Goal: Task Accomplishment & Management: Manage account settings

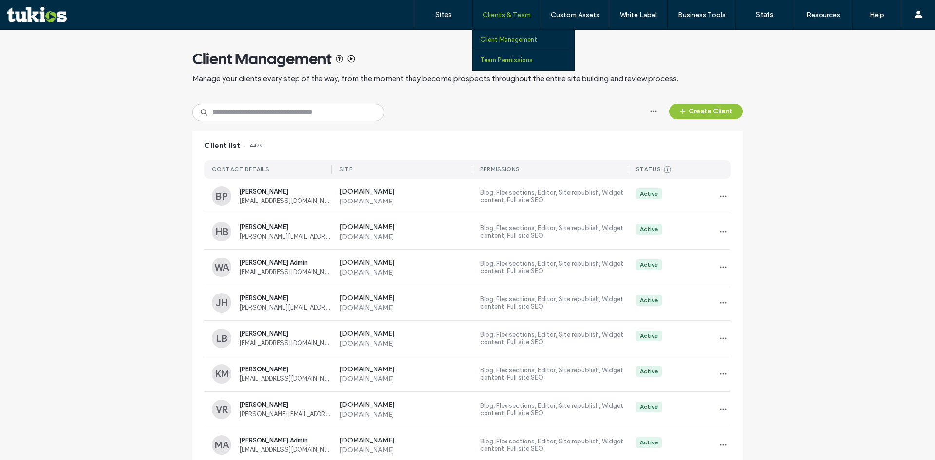
click at [502, 60] on label "Team Permissions" at bounding box center [506, 59] width 53 height 7
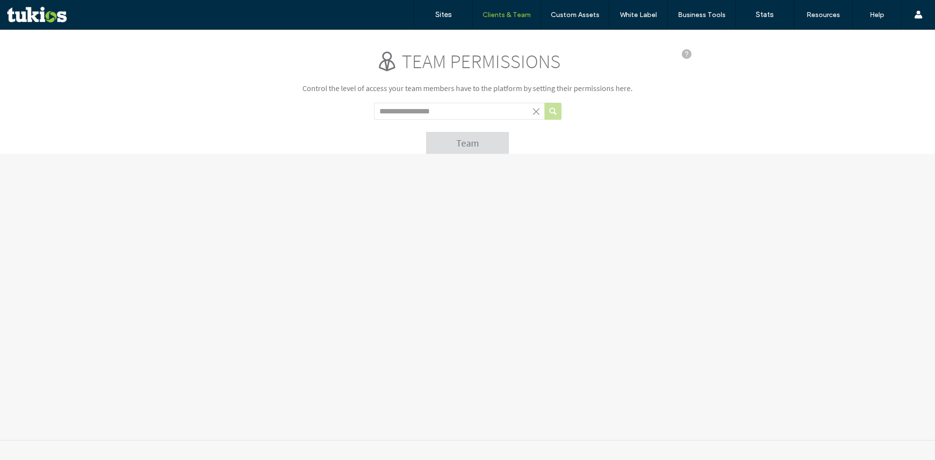
click at [282, 131] on div at bounding box center [467, 245] width 935 height 431
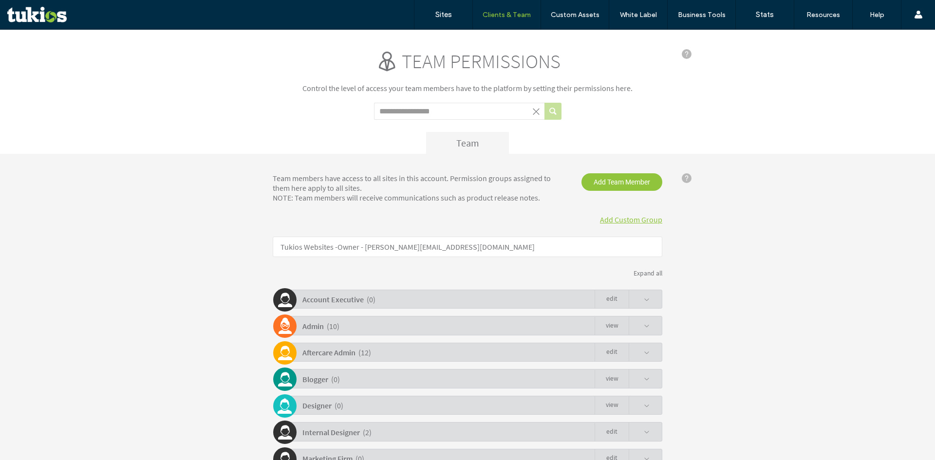
click at [417, 113] on input "Search term" at bounding box center [459, 111] width 170 height 17
click at [417, 111] on input "*******" at bounding box center [459, 111] width 170 height 17
type input "*******"
click at [544, 103] on button "submit" at bounding box center [552, 111] width 17 height 17
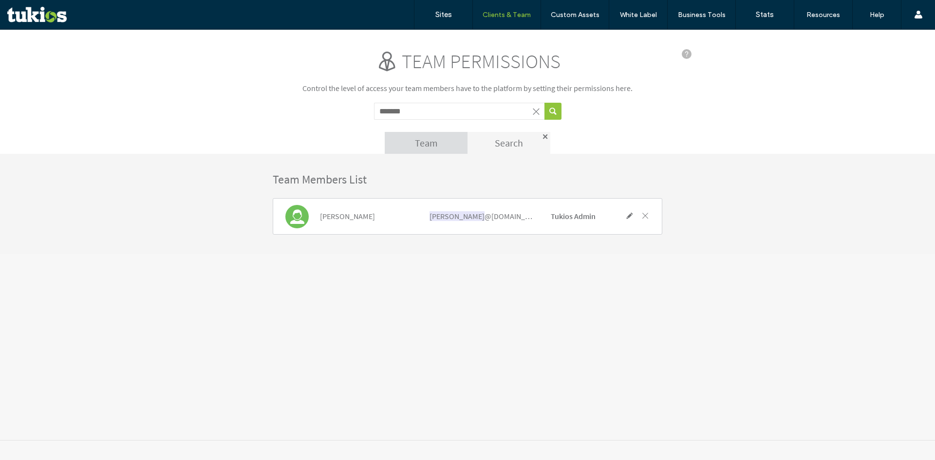
click at [644, 216] on span at bounding box center [645, 215] width 9 height 9
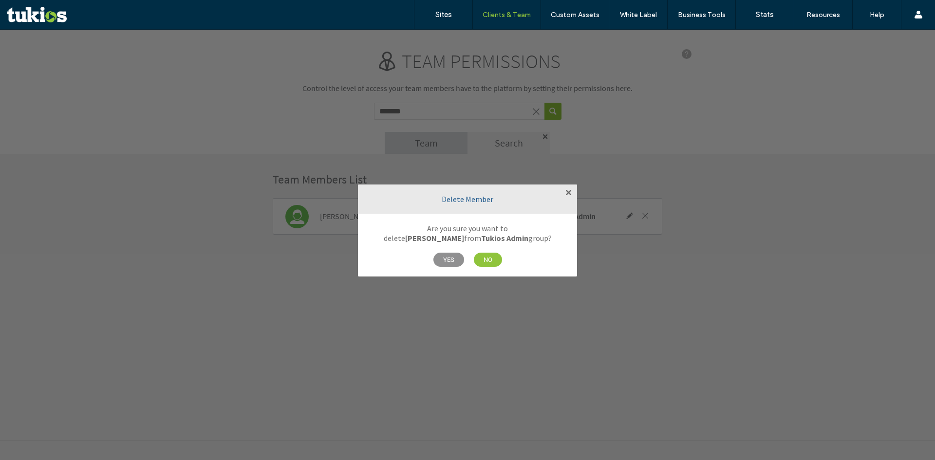
click at [450, 260] on span "YES" at bounding box center [448, 260] width 31 height 14
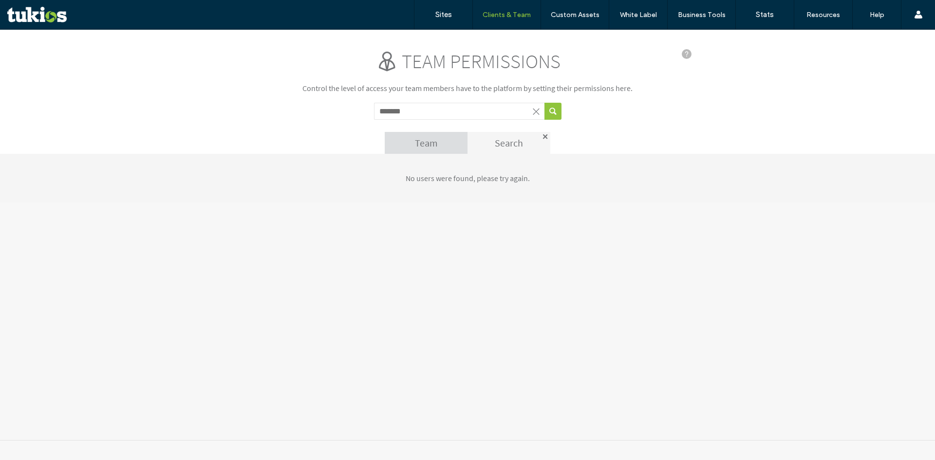
click at [442, 257] on div "Team permissions Control the level of access your team members have to the plat…" at bounding box center [467, 235] width 935 height 411
click at [463, 184] on div "No users were found, please try again." at bounding box center [467, 178] width 935 height 49
click at [464, 181] on p "No users were found, please try again." at bounding box center [468, 178] width 390 height 10
click at [464, 180] on p "No users were found, please try again." at bounding box center [468, 178] width 390 height 10
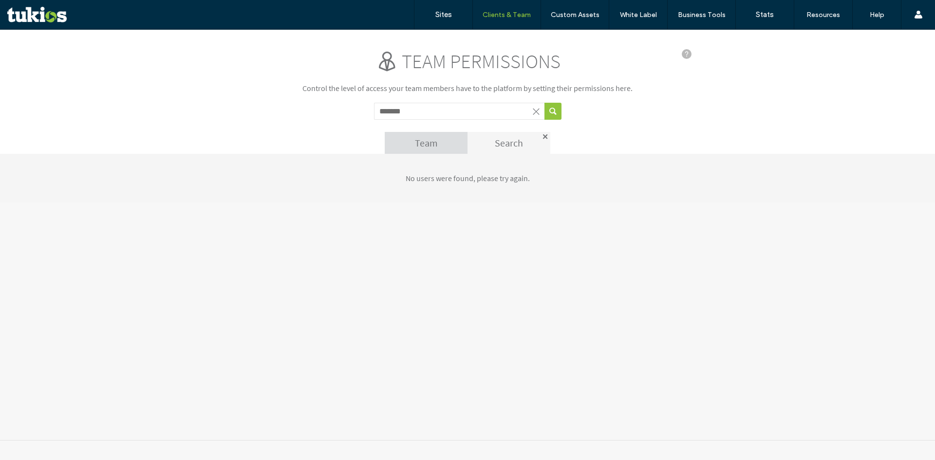
click at [464, 180] on p "No users were found, please try again." at bounding box center [468, 178] width 390 height 10
click at [402, 197] on div "No users were found, please try again." at bounding box center [467, 178] width 935 height 49
click at [536, 113] on span at bounding box center [536, 112] width 10 height 10
click at [461, 84] on p "Control the level of access your team members have to the platform by setting t…" at bounding box center [468, 88] width 390 height 10
click at [540, 108] on span at bounding box center [536, 112] width 10 height 10
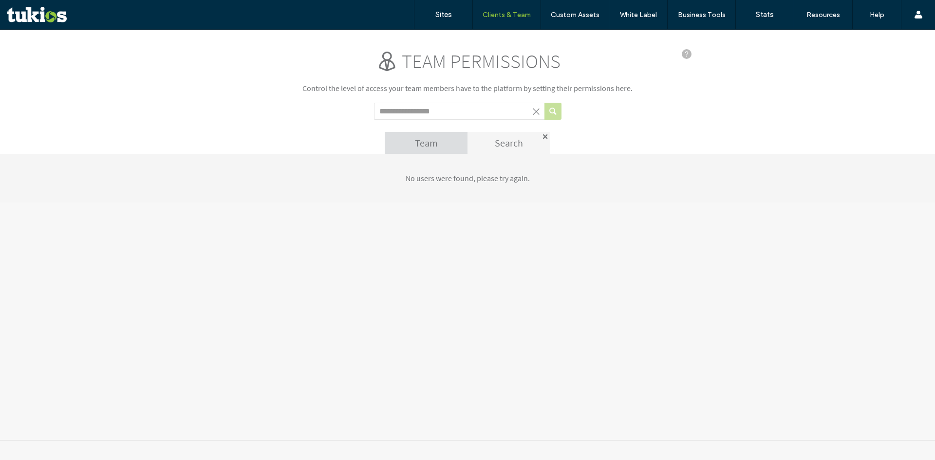
click at [546, 135] on div at bounding box center [545, 136] width 5 height 5
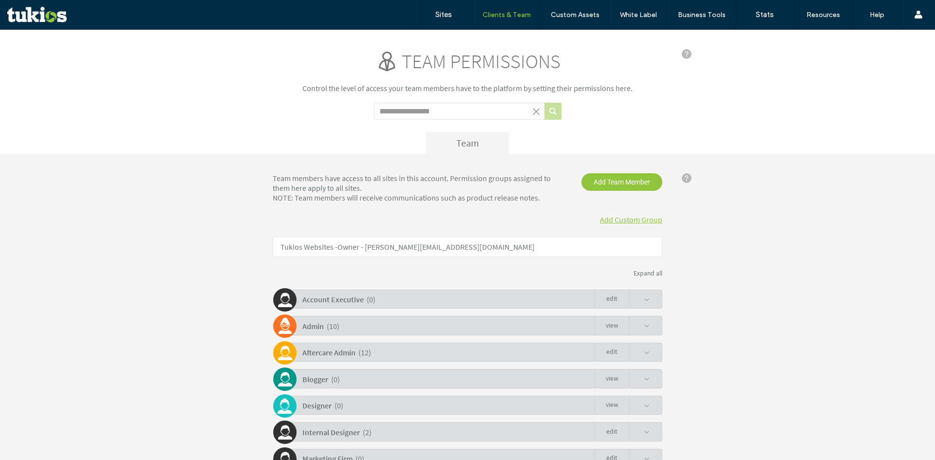
click at [638, 130] on div "Team permissions Control the level of access your team members have to the plat…" at bounding box center [468, 101] width 390 height 105
click at [627, 175] on span "Add Team Member" at bounding box center [621, 182] width 81 height 18
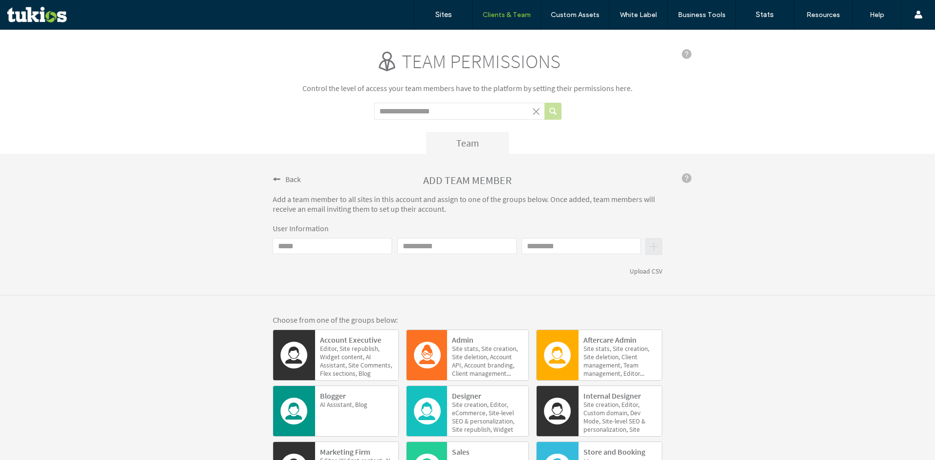
click at [304, 248] on input "Email" at bounding box center [332, 246] width 119 height 16
paste input "**********"
type input "**********"
click at [427, 247] on input "First name" at bounding box center [456, 246] width 119 height 16
type input "**********"
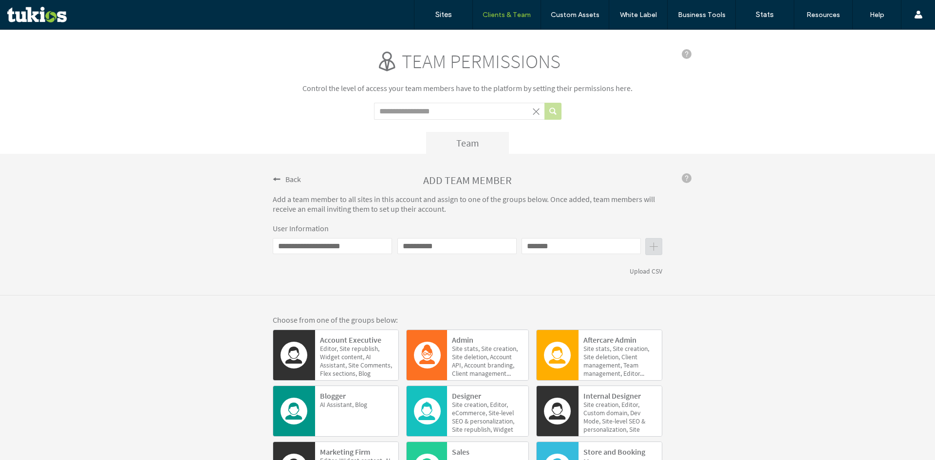
type input "*******"
click at [452, 294] on div "**********" at bounding box center [467, 225] width 935 height 142
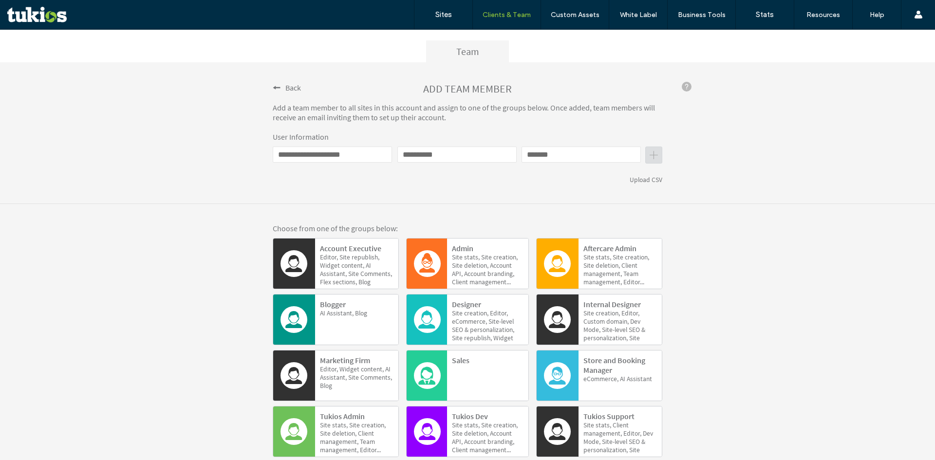
scroll to position [167, 0]
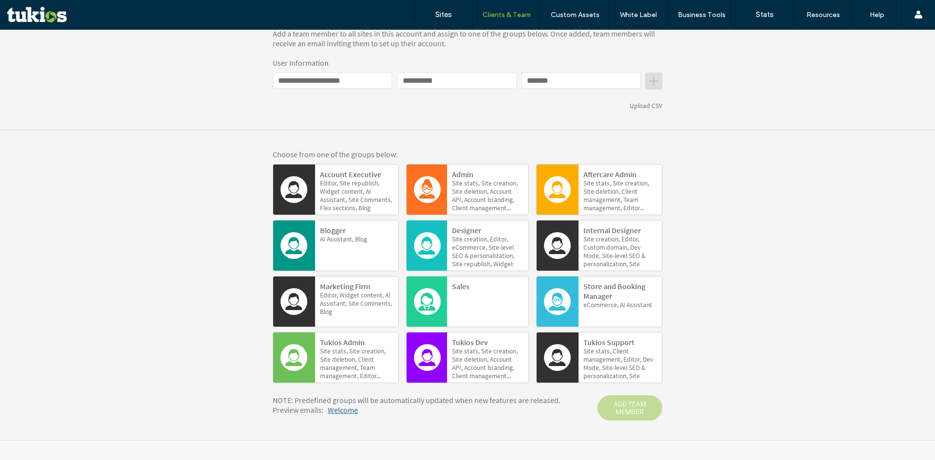
click at [353, 344] on b "Tukios Admin" at bounding box center [342, 343] width 45 height 10
click at [629, 407] on span "ADD TEAM MEMBER" at bounding box center [630, 407] width 65 height 25
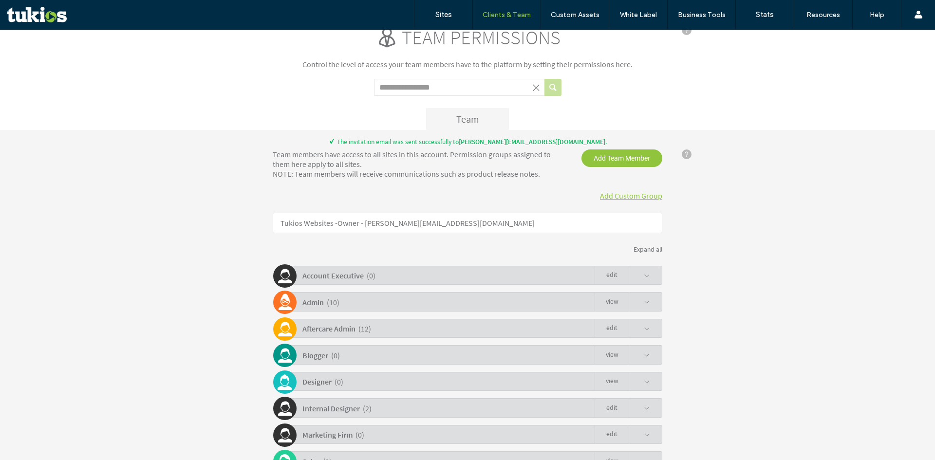
scroll to position [0, 0]
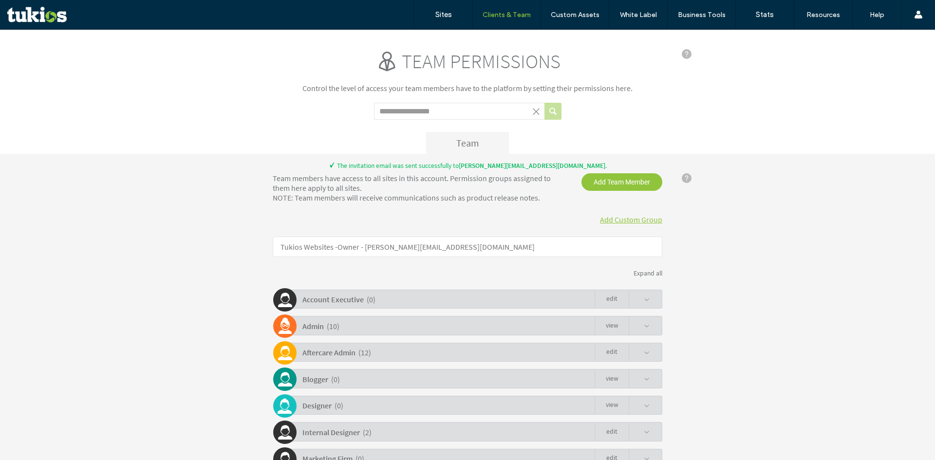
click at [424, 208] on div "Team members have access to all sites in this account. Permission groups assign…" at bounding box center [468, 387] width 390 height 428
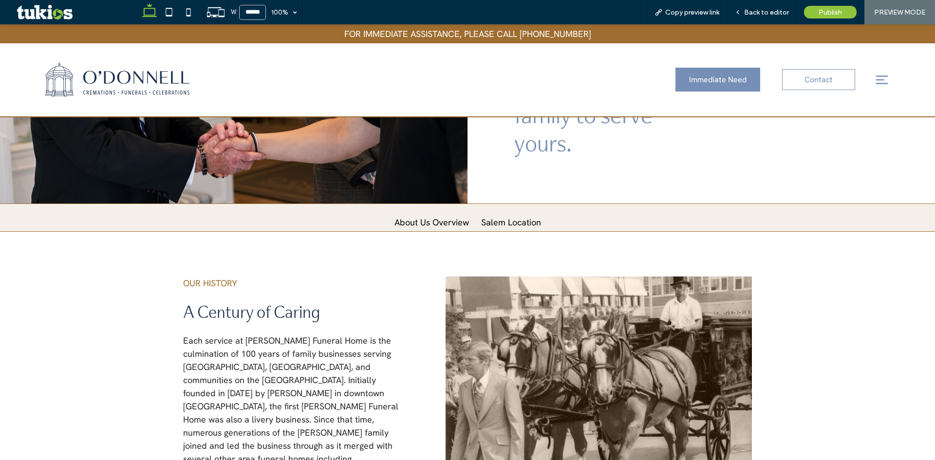
scroll to position [244, 0]
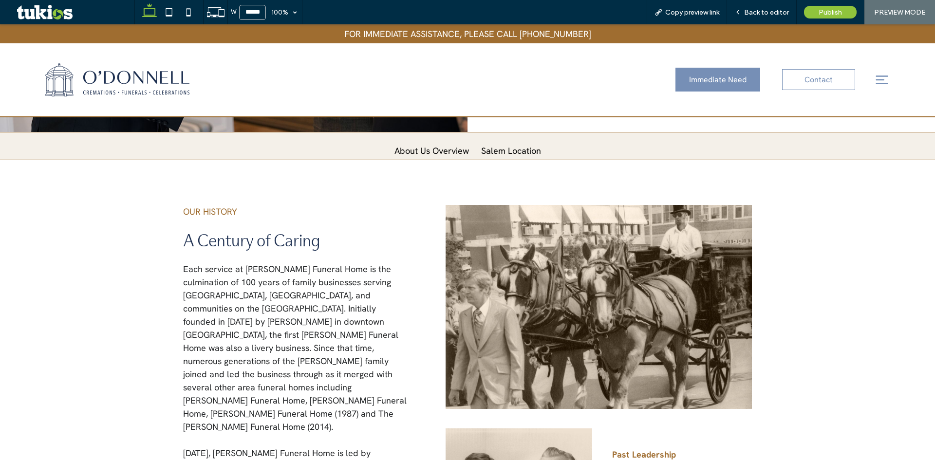
click at [878, 78] on icon at bounding box center [882, 80] width 15 height 15
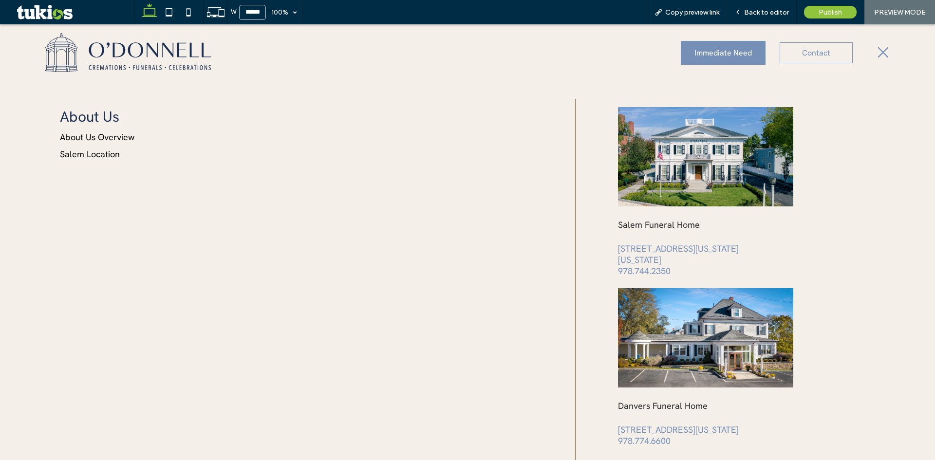
scroll to position [0, 0]
click at [108, 158] on link "Salem Location" at bounding box center [125, 154] width 131 height 12
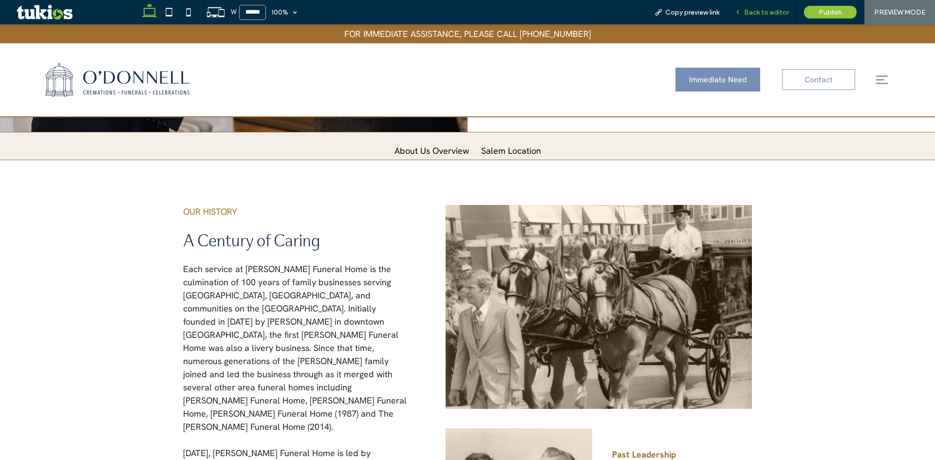
click at [764, 12] on span "Back to editor" at bounding box center [766, 12] width 45 height 8
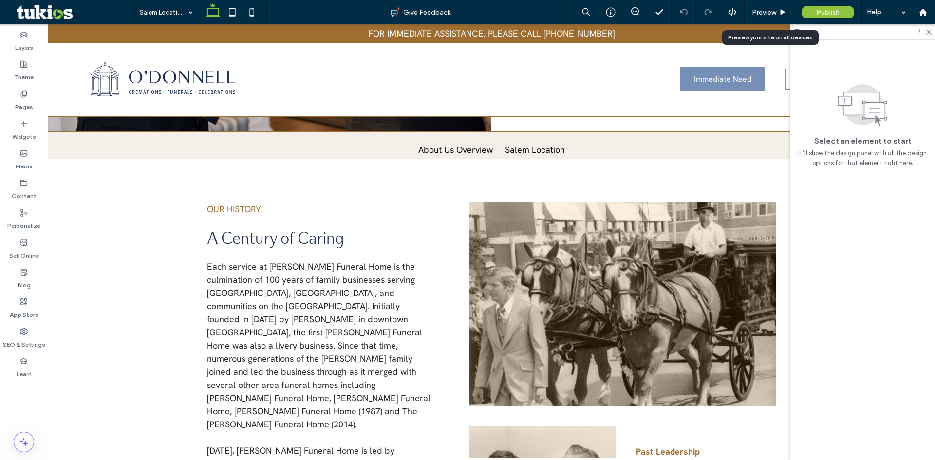
click at [764, 12] on span "Preview" at bounding box center [764, 12] width 24 height 8
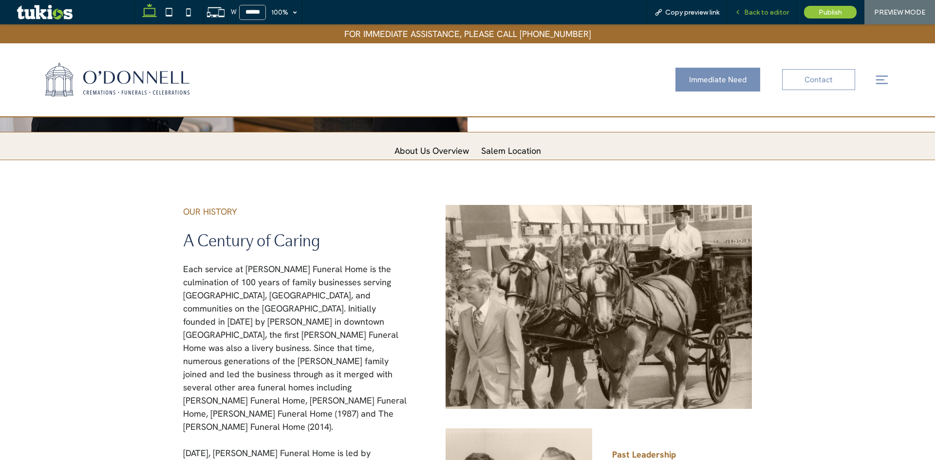
click at [754, 14] on span "Back to editor" at bounding box center [766, 12] width 45 height 8
